Goal: Transaction & Acquisition: Purchase product/service

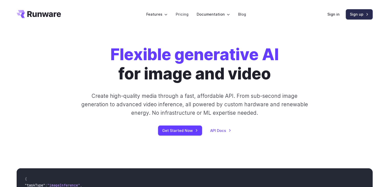
click at [355, 13] on link "Sign up" at bounding box center [359, 14] width 27 height 10
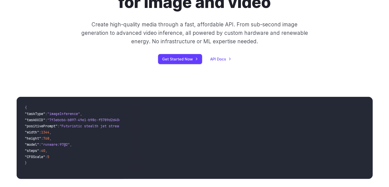
scroll to position [102, 0]
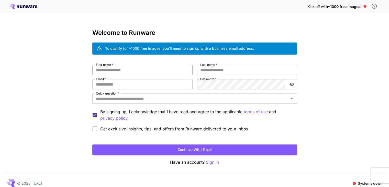
drag, startPoint x: 119, startPoint y: 75, endPoint x: 119, endPoint y: 72, distance: 2.8
click at [119, 74] on input "First name   *" at bounding box center [142, 70] width 100 height 10
click at [119, 71] on input "First name   *" at bounding box center [142, 70] width 100 height 10
type input "****"
type input "**"
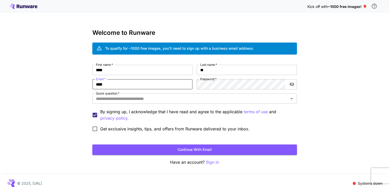
type input "**********"
click at [168, 83] on div "**********" at bounding box center [194, 99] width 205 height 69
click at [234, 95] on input "Quick question   *" at bounding box center [190, 98] width 193 height 7
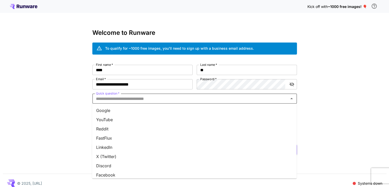
click at [121, 121] on li "YouTube" at bounding box center [194, 119] width 205 height 9
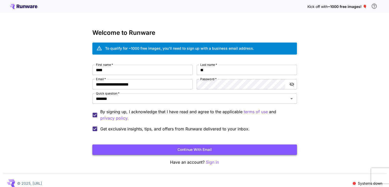
click at [128, 148] on button "Continue with email" at bounding box center [194, 149] width 205 height 10
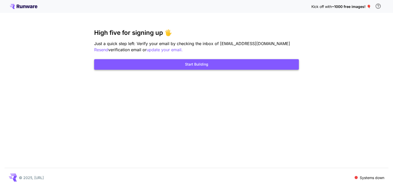
click at [234, 64] on button "Start Building" at bounding box center [196, 64] width 205 height 10
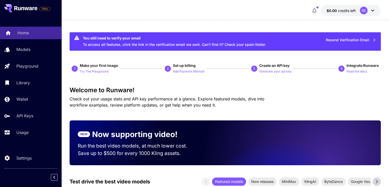
click at [25, 32] on p "Home" at bounding box center [23, 33] width 12 height 6
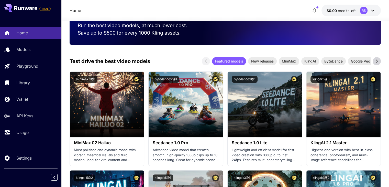
scroll to position [128, 0]
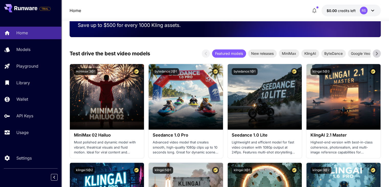
click at [376, 50] on icon at bounding box center [377, 54] width 8 height 8
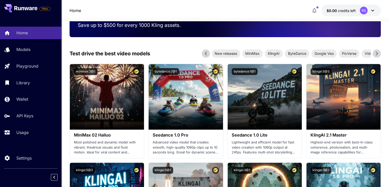
click at [376, 50] on icon at bounding box center [377, 54] width 8 height 8
click at [206, 53] on icon at bounding box center [206, 54] width 8 height 8
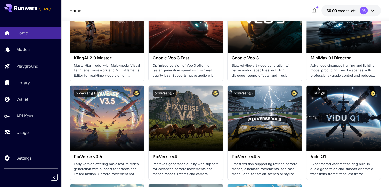
scroll to position [435, 0]
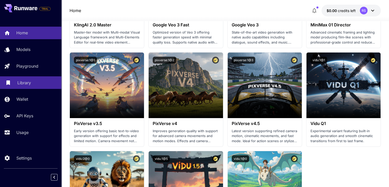
click at [30, 85] on p "Library" at bounding box center [24, 83] width 14 height 6
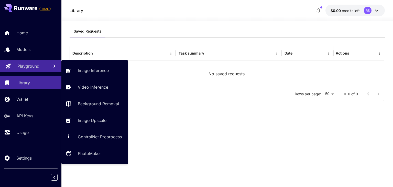
click at [25, 64] on p "Playground" at bounding box center [28, 66] width 22 height 6
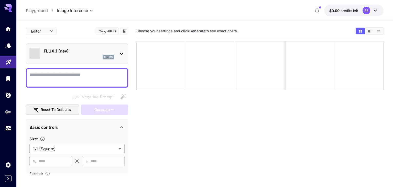
type input "**********"
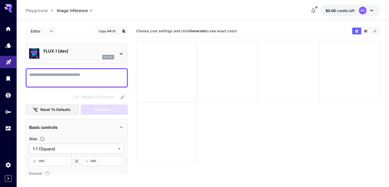
click at [122, 53] on icon at bounding box center [121, 54] width 6 height 6
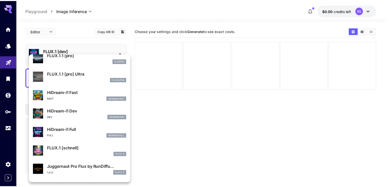
scroll to position [376, 0]
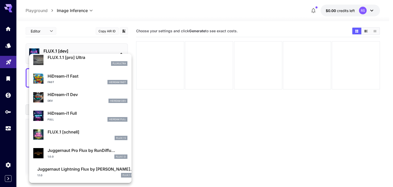
click at [71, 133] on p "FLUX.1 [schnell]" at bounding box center [88, 132] width 80 height 6
type input "*"
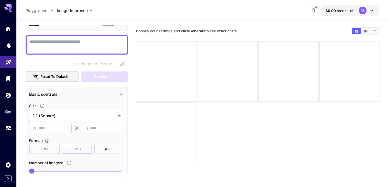
scroll to position [51, 0]
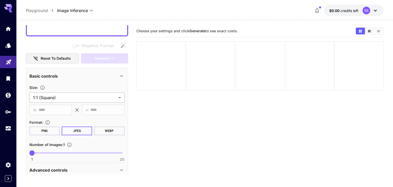
click at [120, 97] on body "**********" at bounding box center [196, 113] width 393 height 227
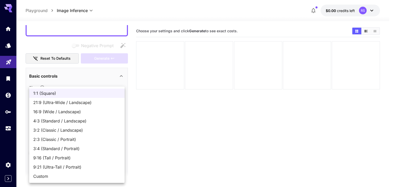
click at [164, 124] on div at bounding box center [196, 93] width 393 height 187
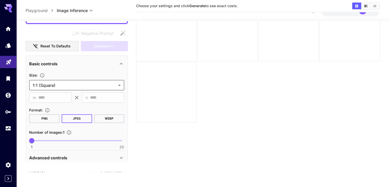
scroll to position [0, 0]
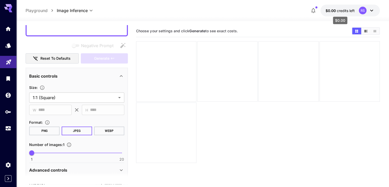
click at [332, 9] on span "$0.00" at bounding box center [330, 10] width 11 height 4
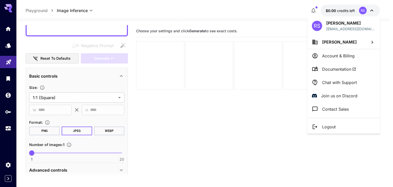
click at [336, 57] on p "Account & Billing" at bounding box center [338, 56] width 32 height 6
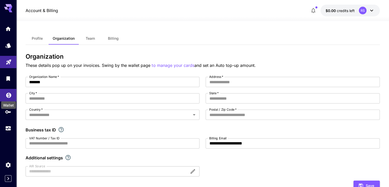
click at [8, 96] on icon "Wallet" at bounding box center [9, 94] width 6 height 6
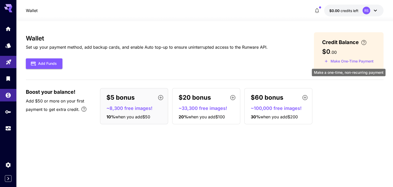
click at [341, 63] on button "Make One-Time Payment" at bounding box center [349, 61] width 54 height 8
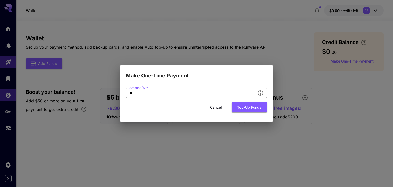
drag, startPoint x: 177, startPoint y: 93, endPoint x: 88, endPoint y: 100, distance: 89.5
click at [88, 100] on div "Make One-Time Payment Amount ($)   * ** Amount ($)   * Cancel Top-up funds" at bounding box center [196, 93] width 393 height 187
type input "*"
click at [251, 106] on button "Top-up funds" at bounding box center [249, 107] width 36 height 10
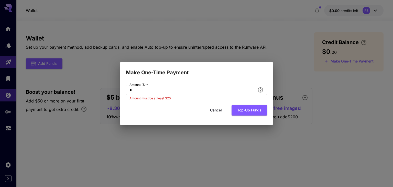
click at [216, 108] on button "Cancel" at bounding box center [215, 110] width 23 height 10
